Goal: Information Seeking & Learning: Learn about a topic

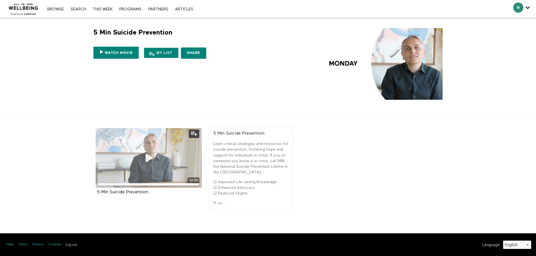
click at [138, 165] on div "03:38" at bounding box center [149, 158] width 106 height 60
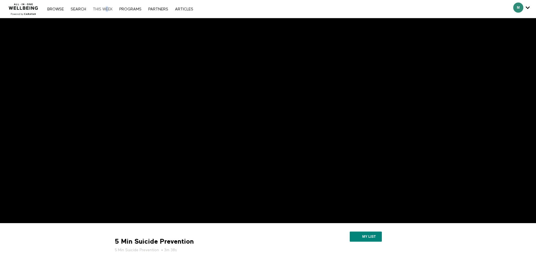
click at [108, 11] on nav "Browse Search THIS WEEK PROGRAMS PARTNERS ARTICLES Account settings Manage Subs…" at bounding box center [119, 9] width 151 height 6
click at [104, 8] on link "THIS WEEK" at bounding box center [102, 9] width 25 height 4
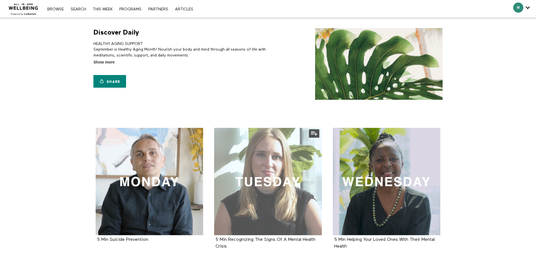
click at [258, 175] on div at bounding box center [268, 182] width 108 height 108
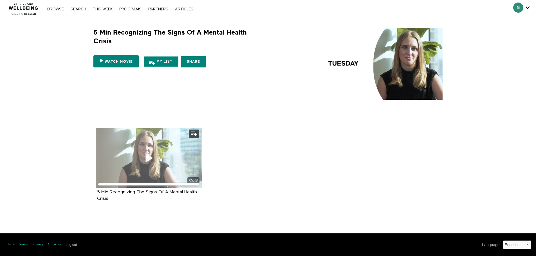
click at [144, 151] on span at bounding box center [148, 158] width 17 height 17
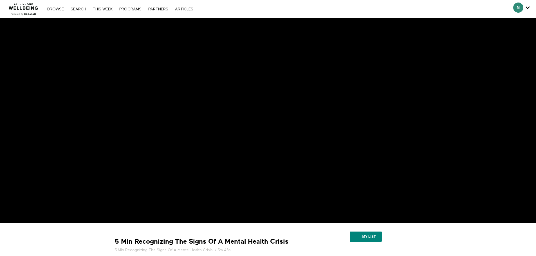
click at [109, 11] on nav "Browse Search THIS WEEK PROGRAMS PARTNERS ARTICLES Account settings Manage Subs…" at bounding box center [119, 9] width 151 height 6
click at [109, 9] on link "THIS WEEK" at bounding box center [102, 9] width 25 height 4
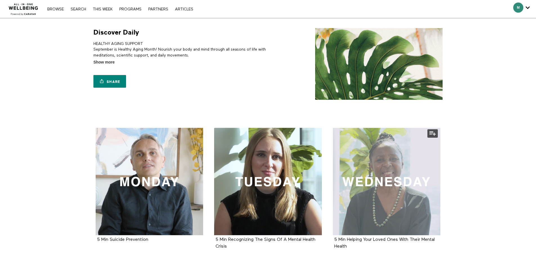
click at [375, 180] on div at bounding box center [387, 182] width 108 height 108
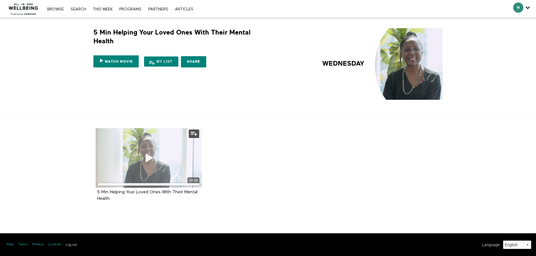
click at [158, 166] on div "04:00" at bounding box center [149, 158] width 106 height 60
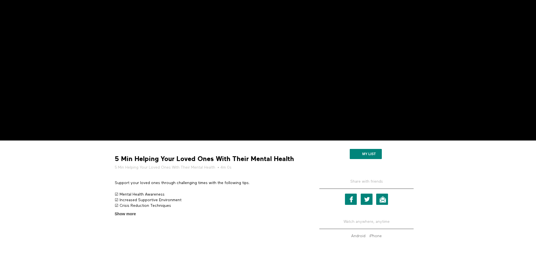
scroll to position [85, 0]
